Goal: Task Accomplishment & Management: Use online tool/utility

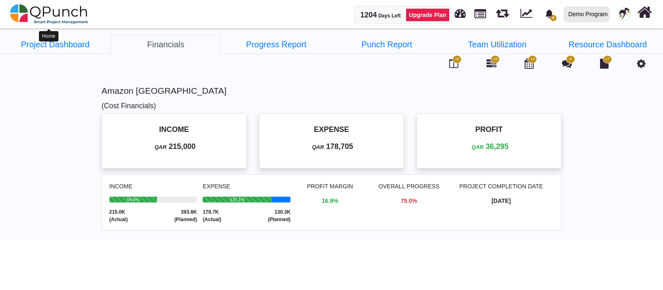
click at [37, 14] on img at bounding box center [49, 14] width 78 height 25
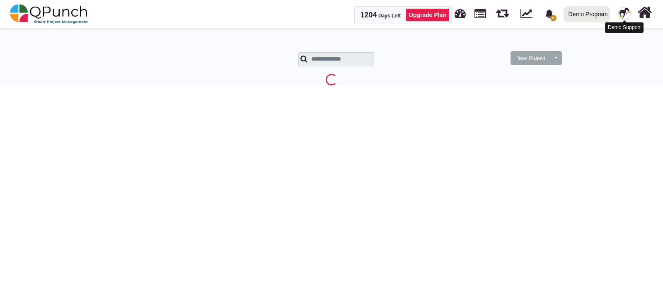
click at [625, 17] on img at bounding box center [624, 13] width 12 height 12
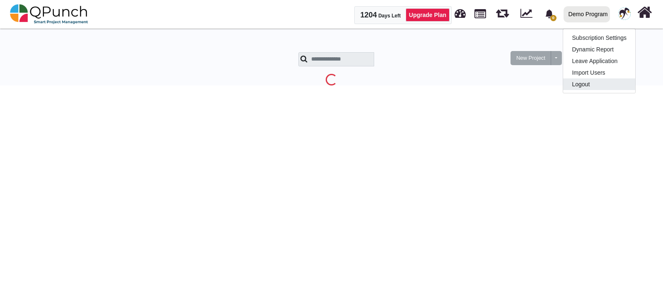
click at [588, 80] on link "Logout" at bounding box center [599, 84] width 72 height 12
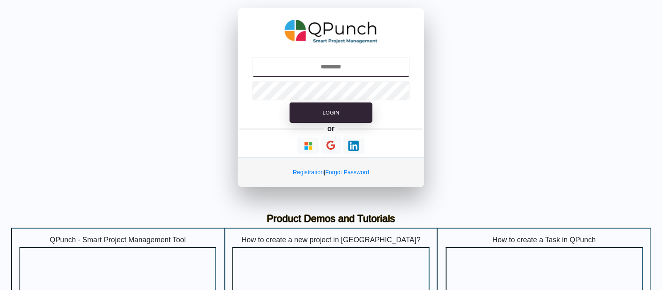
click at [331, 63] on input "text" at bounding box center [331, 67] width 159 height 20
type input "**********"
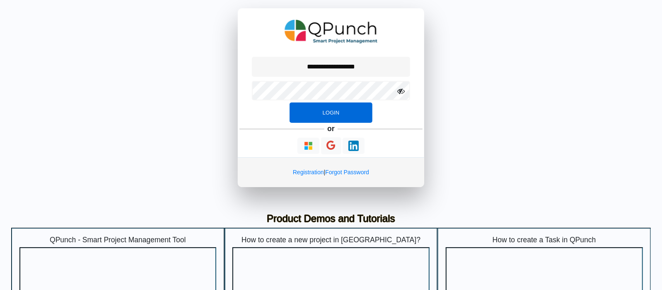
click at [358, 108] on button "Login" at bounding box center [331, 112] width 83 height 21
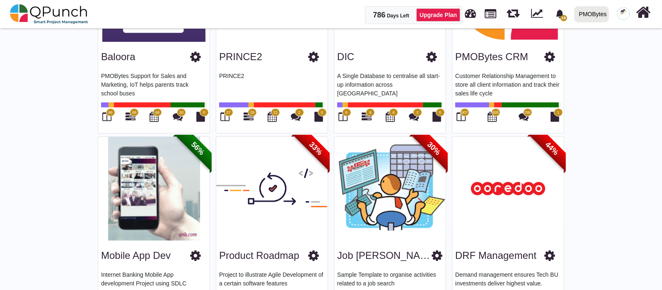
scroll to position [362, 0]
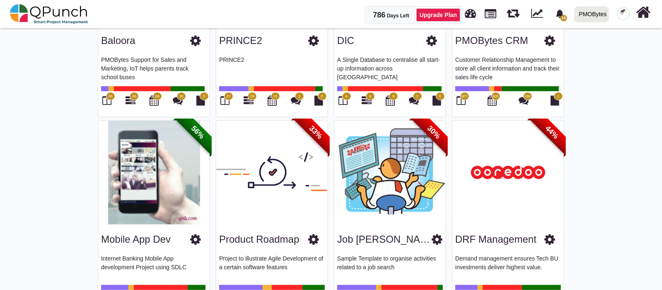
click at [462, 98] on span "607" at bounding box center [464, 96] width 9 height 8
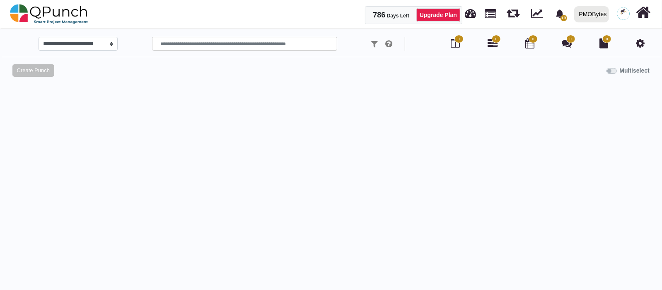
select select "*********"
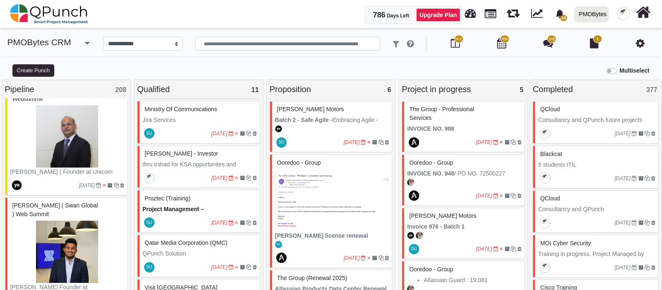
scroll to position [207, 0]
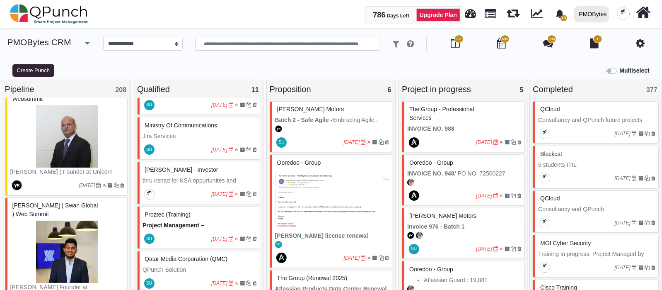
click at [211, 143] on small "[DATE]" at bounding box center [234, 149] width 46 height 13
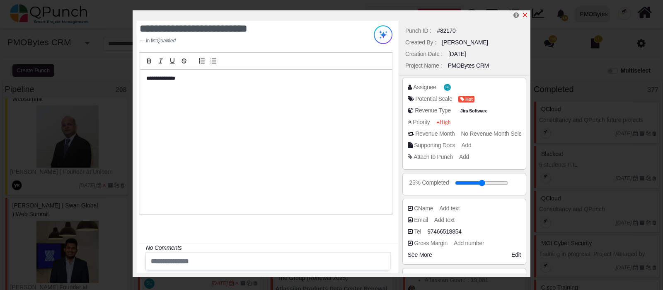
click at [525, 15] on icon "x" at bounding box center [525, 15] width 5 height 5
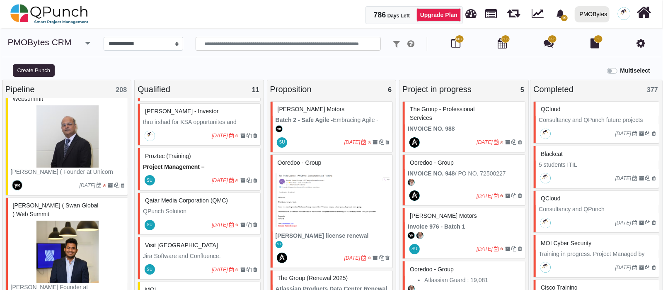
scroll to position [362, 0]
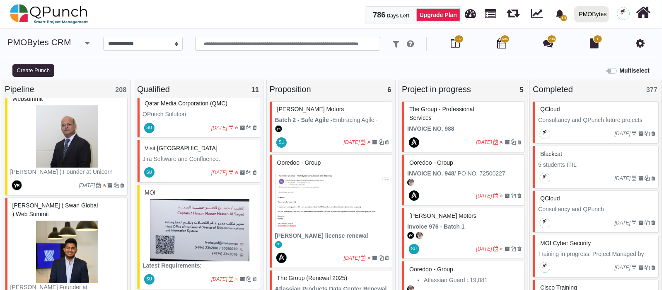
click at [181, 215] on img at bounding box center [200, 230] width 114 height 62
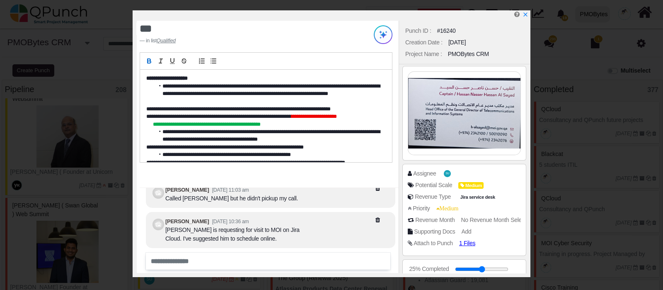
click at [498, 122] on img at bounding box center [464, 113] width 112 height 83
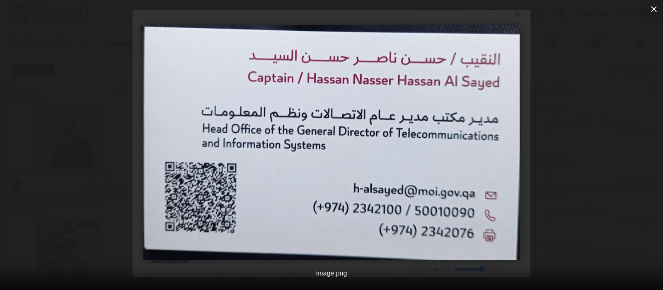
click at [653, 11] on icon "button" at bounding box center [654, 9] width 10 height 10
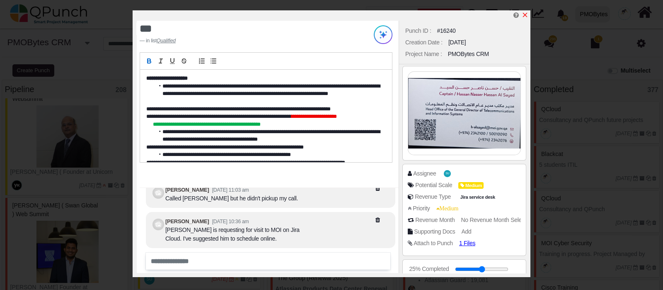
click at [525, 13] on icon "x" at bounding box center [525, 15] width 7 height 7
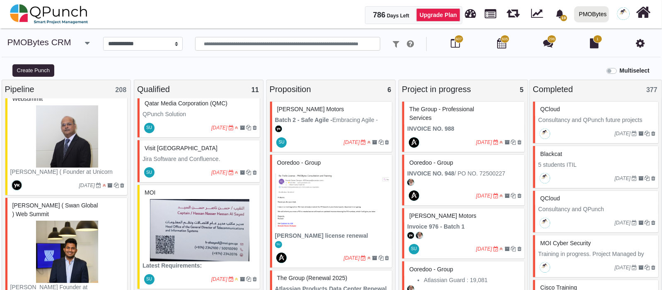
click at [201, 217] on img at bounding box center [200, 230] width 114 height 62
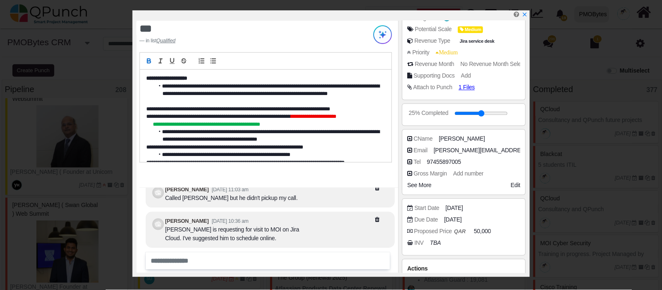
scroll to position [51, 0]
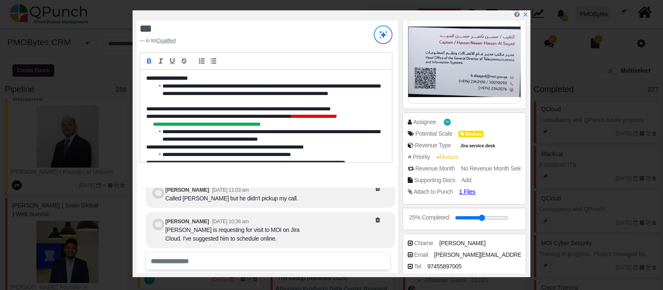
click at [478, 75] on img at bounding box center [464, 61] width 112 height 83
click at [522, 14] on div at bounding box center [333, 15] width 393 height 10
click at [525, 15] on icon "x" at bounding box center [525, 15] width 7 height 7
